Goal: Information Seeking & Learning: Understand process/instructions

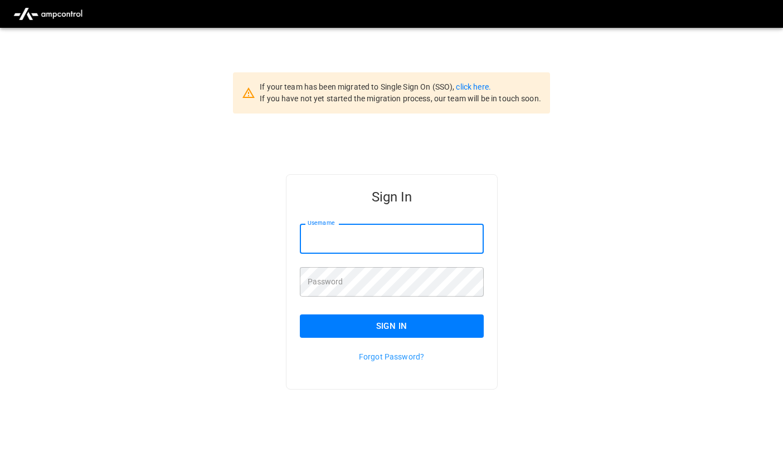
click at [352, 242] on input "Username" at bounding box center [392, 239] width 184 height 30
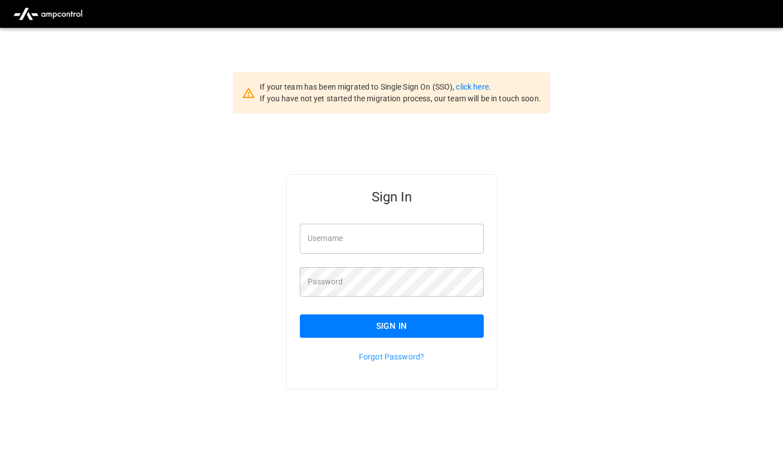
type input "**********"
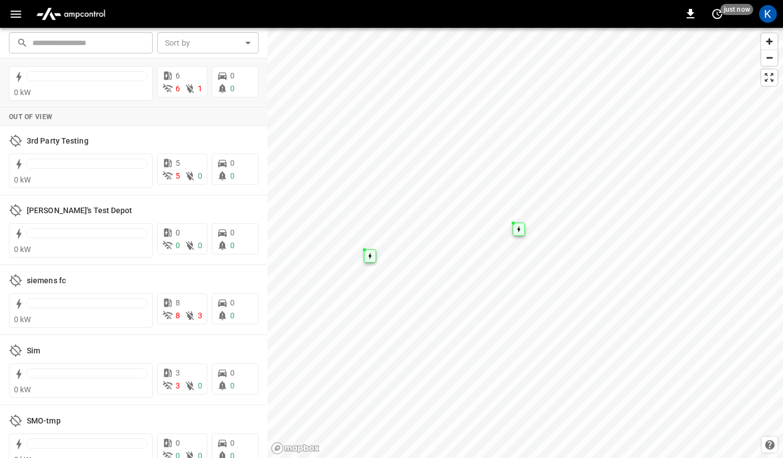
scroll to position [125, 0]
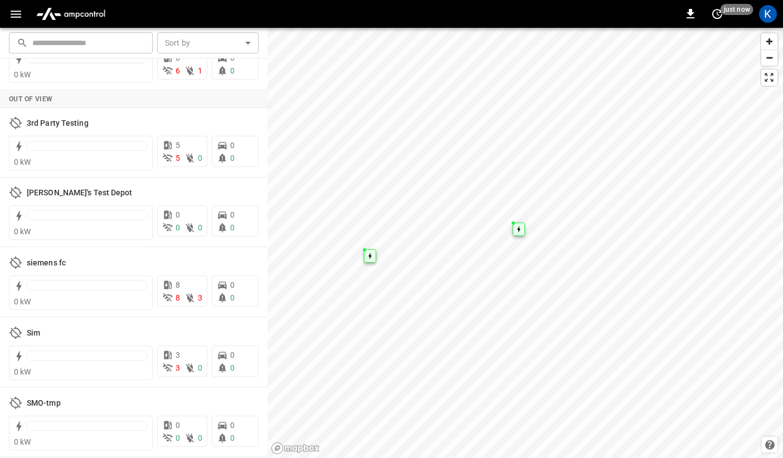
click at [11, 11] on icon "button" at bounding box center [16, 14] width 11 height 7
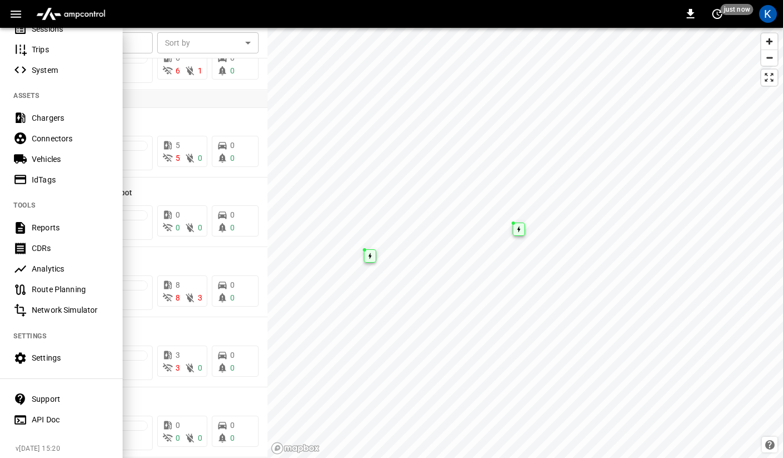
scroll to position [178, 0]
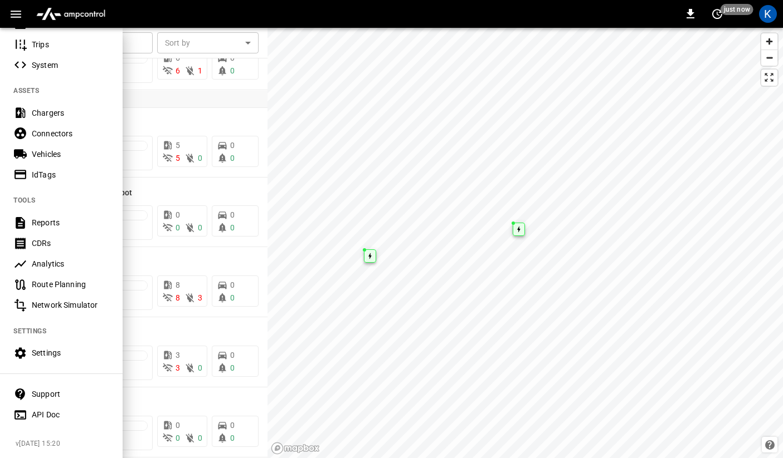
click at [47, 411] on div "API Doc" at bounding box center [70, 414] width 77 height 11
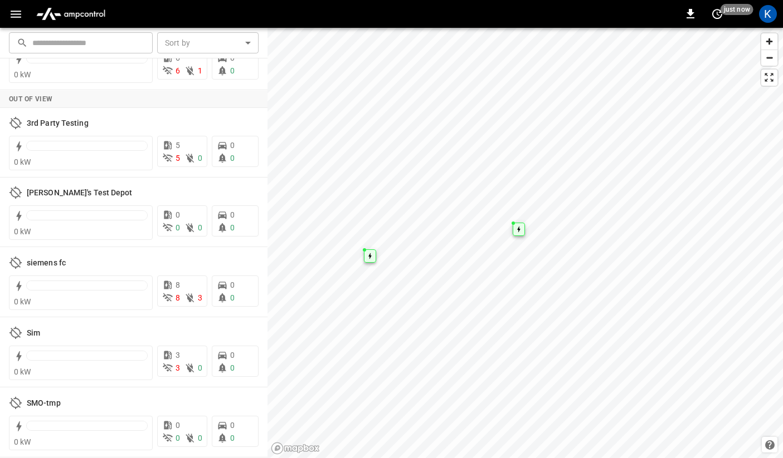
click at [13, 17] on icon "button" at bounding box center [16, 14] width 14 height 14
